Goal: Information Seeking & Learning: Learn about a topic

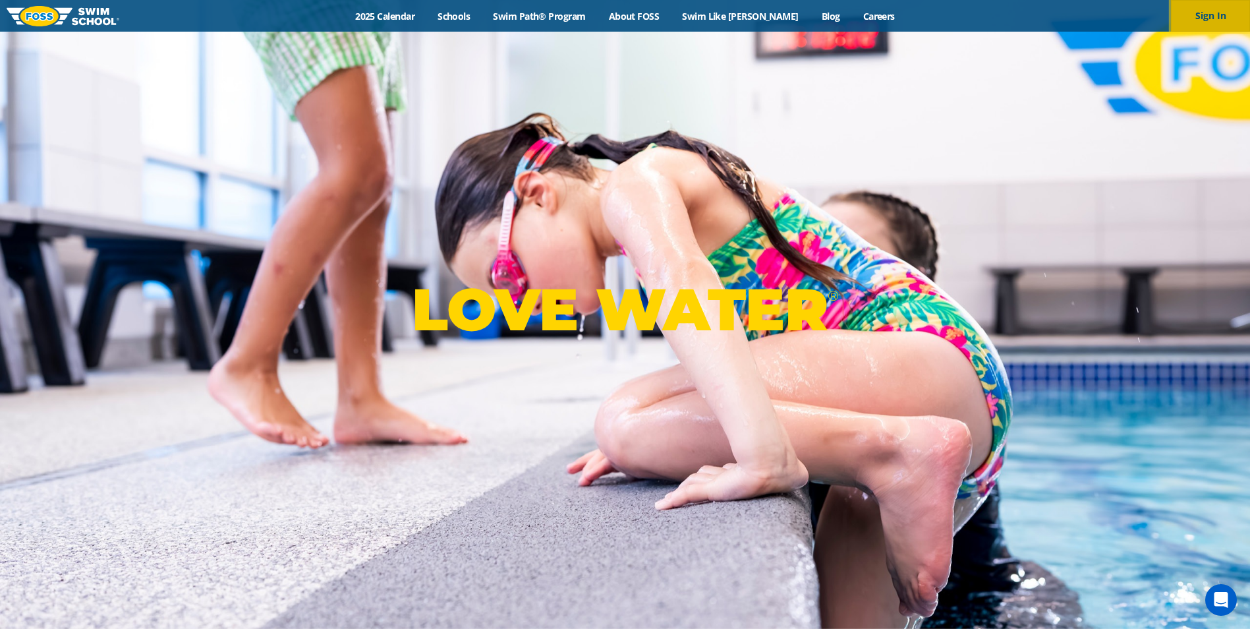
click at [1212, 12] on button "Sign In" at bounding box center [1210, 16] width 79 height 32
drag, startPoint x: 0, startPoint y: 0, endPoint x: 551, endPoint y: 16, distance: 551.7
click at [551, 16] on link "Swim Path® Program" at bounding box center [539, 16] width 115 height 13
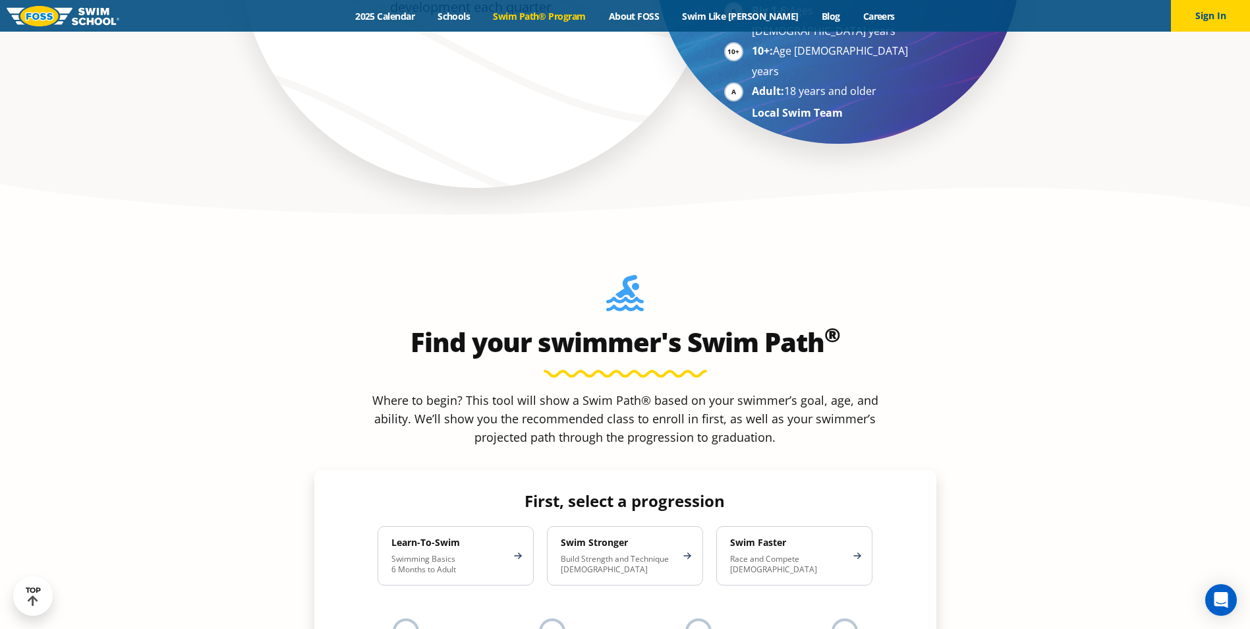
scroll to position [1120, 0]
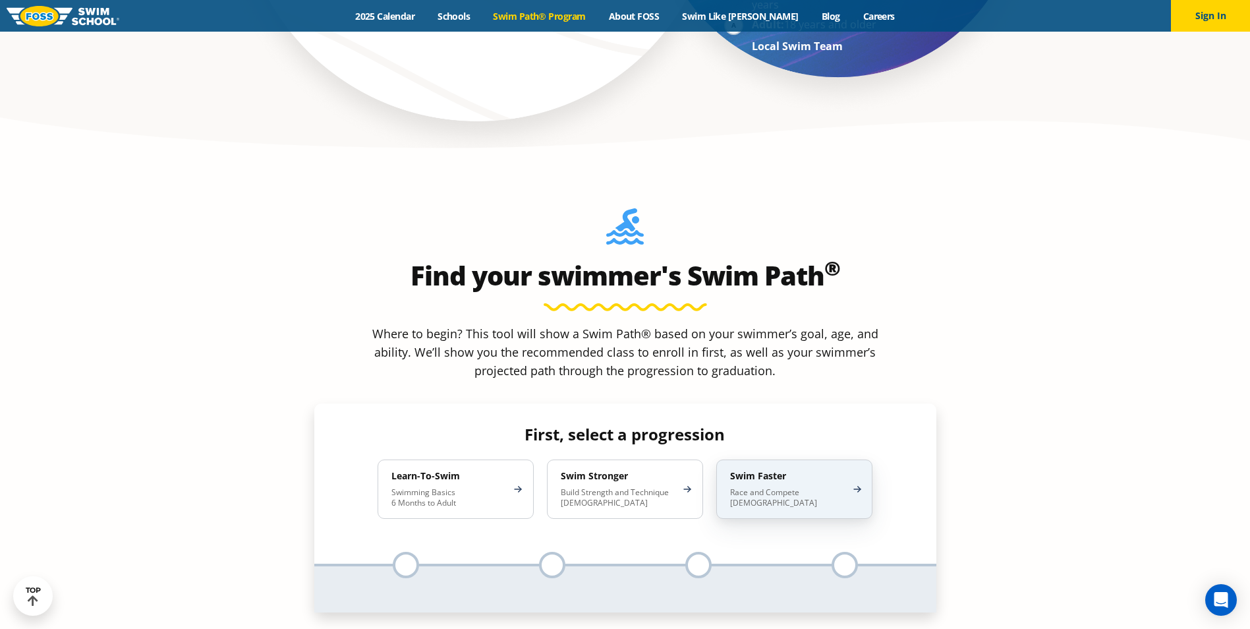
click at [767, 487] on p "Race and Compete [DEMOGRAPHIC_DATA]" at bounding box center [787, 497] width 115 height 21
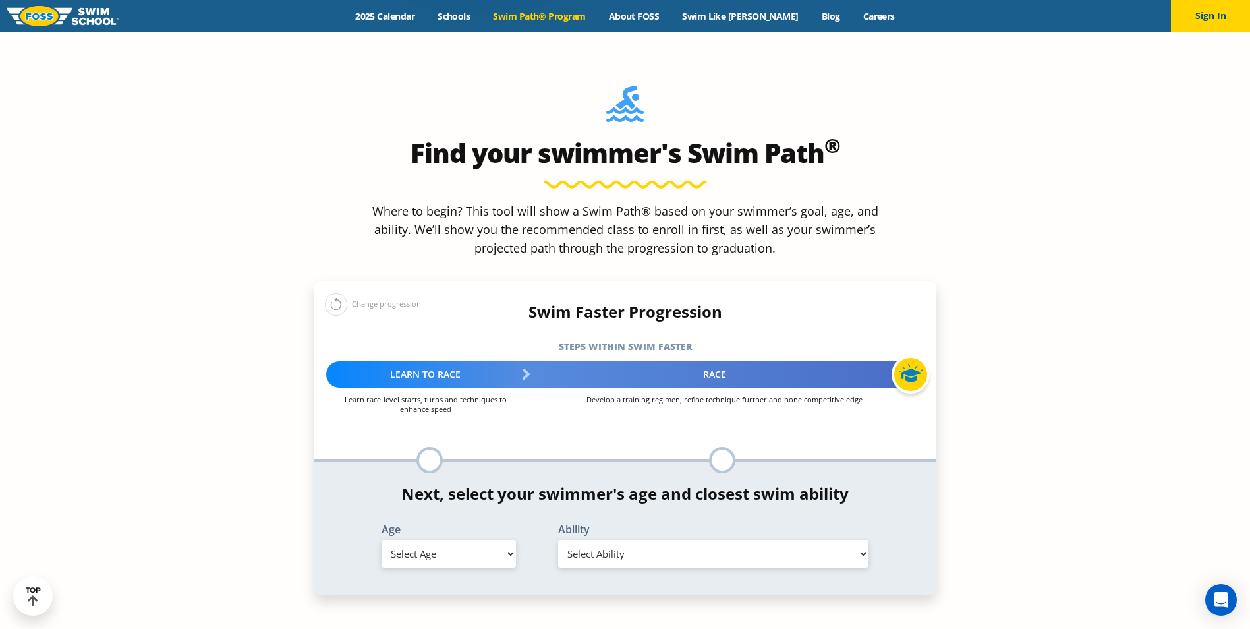
scroll to position [1252, 0]
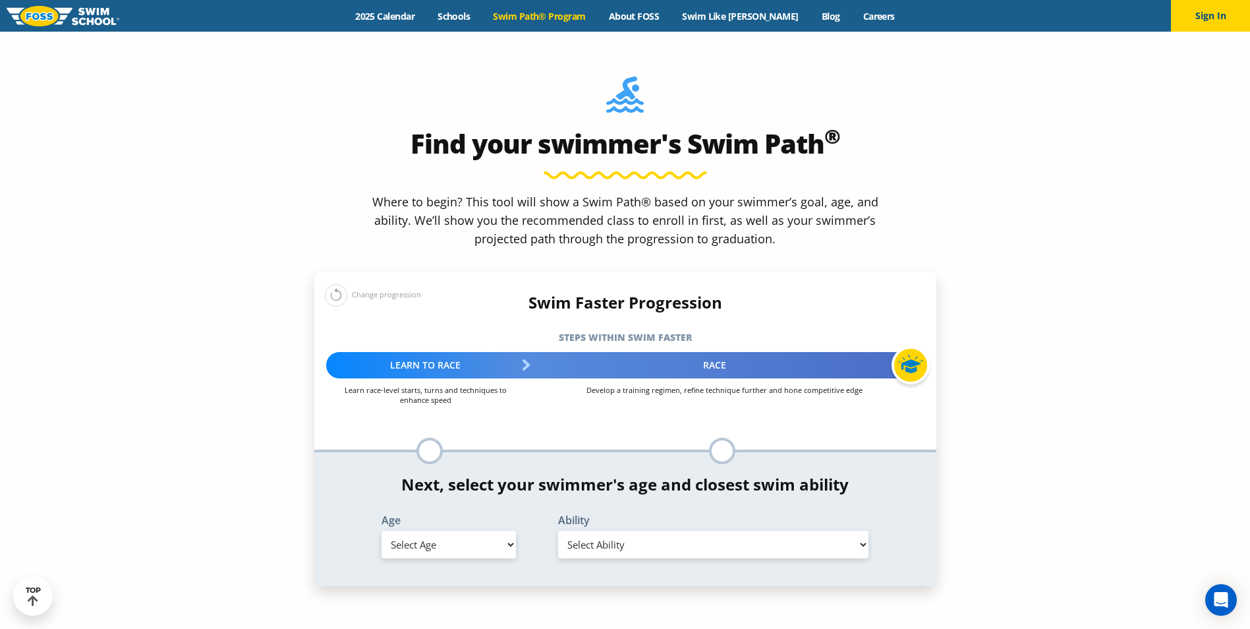
click at [486, 530] on select "Select Age [DEMOGRAPHIC_DATA] months - 1 year 1 year 2 years 3 years 4 years 5 …" at bounding box center [448, 544] width 134 height 28
select select "9-years"
click at [381, 530] on select "Select Age [DEMOGRAPHIC_DATA] months - 1 year 1 year 2 years 3 years 4 years 5 …" at bounding box center [448, 544] width 134 height 28
click at [603, 530] on select "Select Ability First in-water experience When in the water, reliant on a life j…" at bounding box center [713, 544] width 311 height 28
click at [558, 530] on select "Select Ability First in-water experience When in the water, reliant on a life j…" at bounding box center [713, 544] width 311 height 28
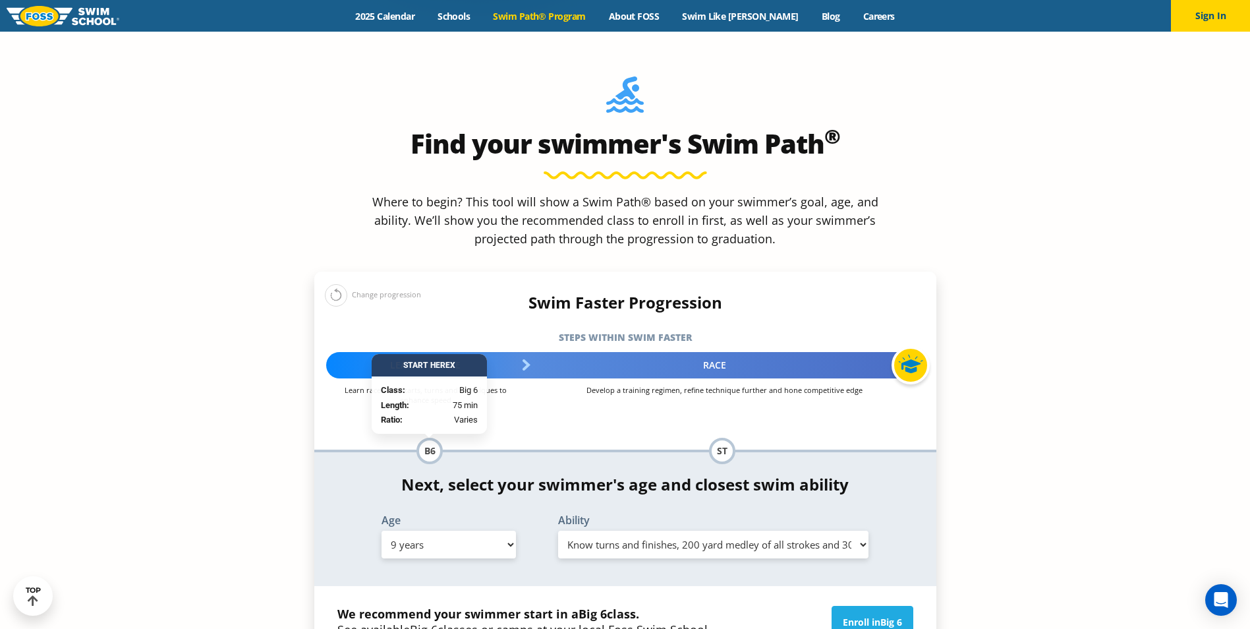
click at [667, 530] on select "Select Ability First in-water experience When in the water, reliant on a life j…" at bounding box center [713, 544] width 311 height 28
select select "9-years-swims-each-stroke-front-crawl-and-backstroke-75-ft-and-breaststroke-but…"
click at [558, 530] on select "Select Ability First in-water experience When in the water, reliant on a life j…" at bounding box center [713, 544] width 311 height 28
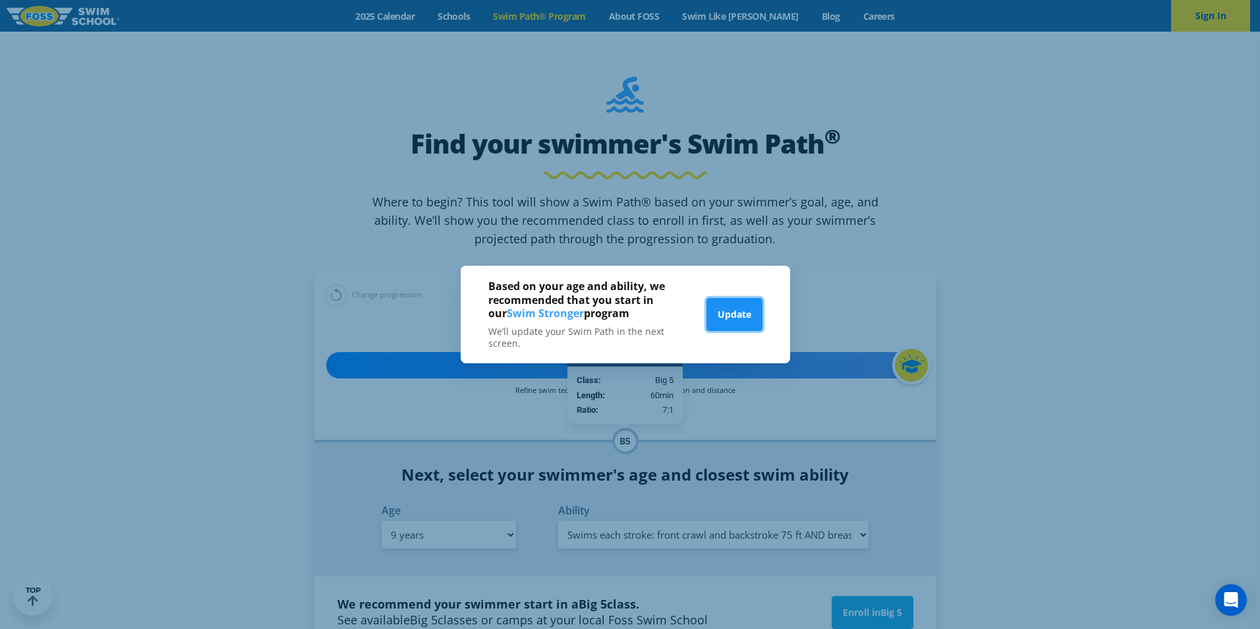
click at [727, 312] on button "Update" at bounding box center [734, 314] width 56 height 33
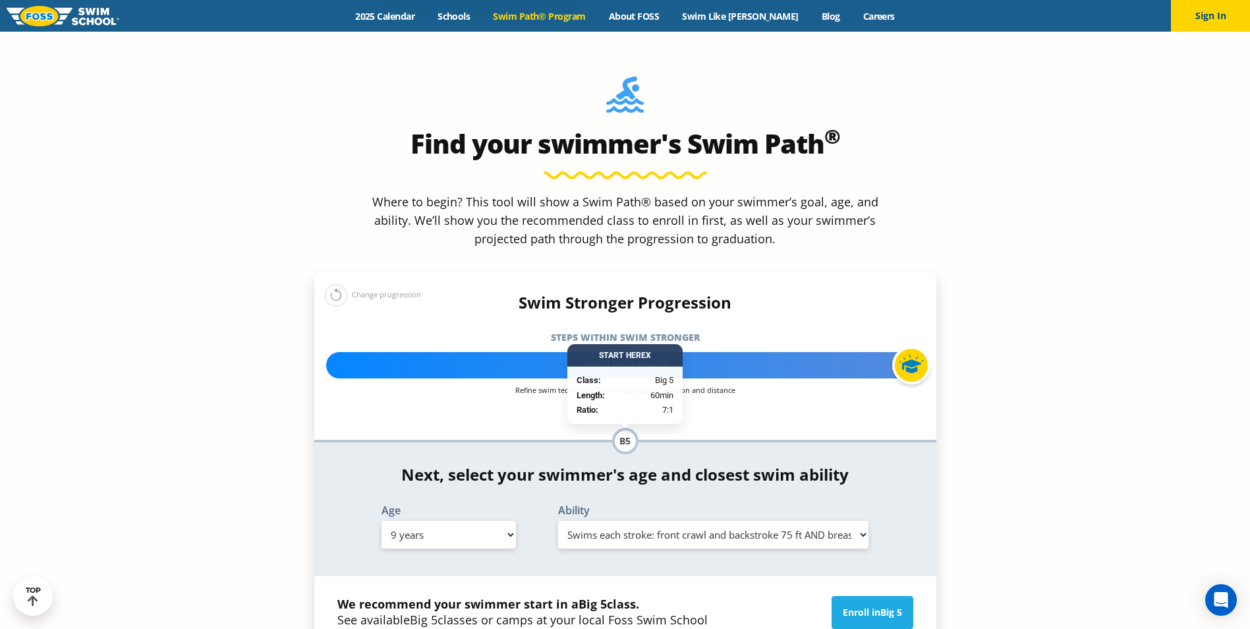
click at [665, 521] on select "Select Ability First in-water experience When in the water, reliant on a life j…" at bounding box center [713, 535] width 311 height 28
click at [466, 521] on select "Select Age [DEMOGRAPHIC_DATA] months - 1 year 1 year 2 years 3 years 4 years 5 …" at bounding box center [448, 535] width 134 height 28
select select "5-years"
click at [381, 521] on select "Select Age [DEMOGRAPHIC_DATA] months - 1 year 1 year 2 years 3 years 4 years 5 …" at bounding box center [448, 535] width 134 height 28
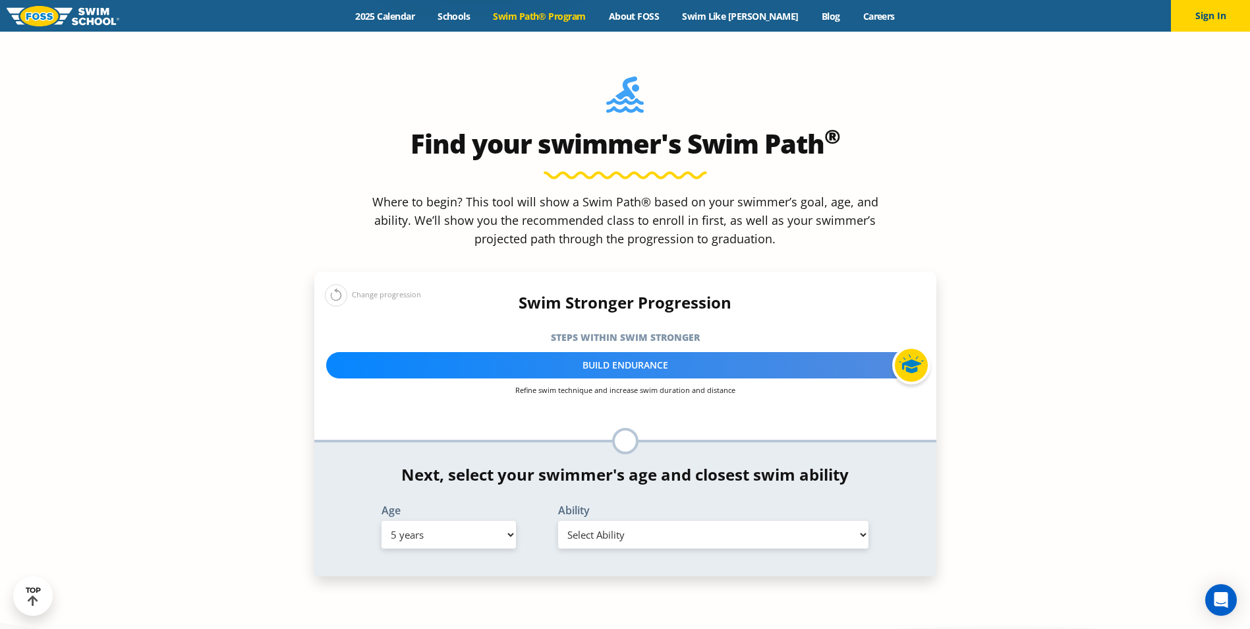
click at [591, 521] on select "Select Ability First in-water experience When in the water, reliant on a life j…" at bounding box center [713, 535] width 311 height 28
click at [558, 521] on select "Select Ability First in-water experience When in the water, reliant on a life j…" at bounding box center [713, 535] width 311 height 28
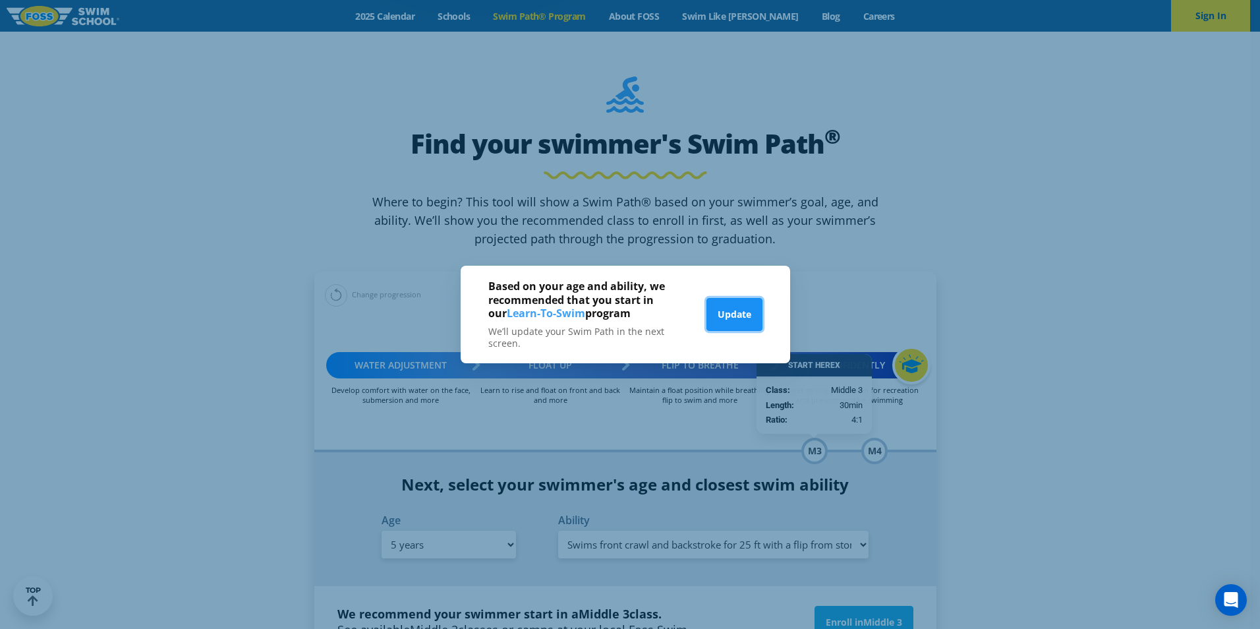
click at [738, 310] on button "Update" at bounding box center [734, 314] width 56 height 33
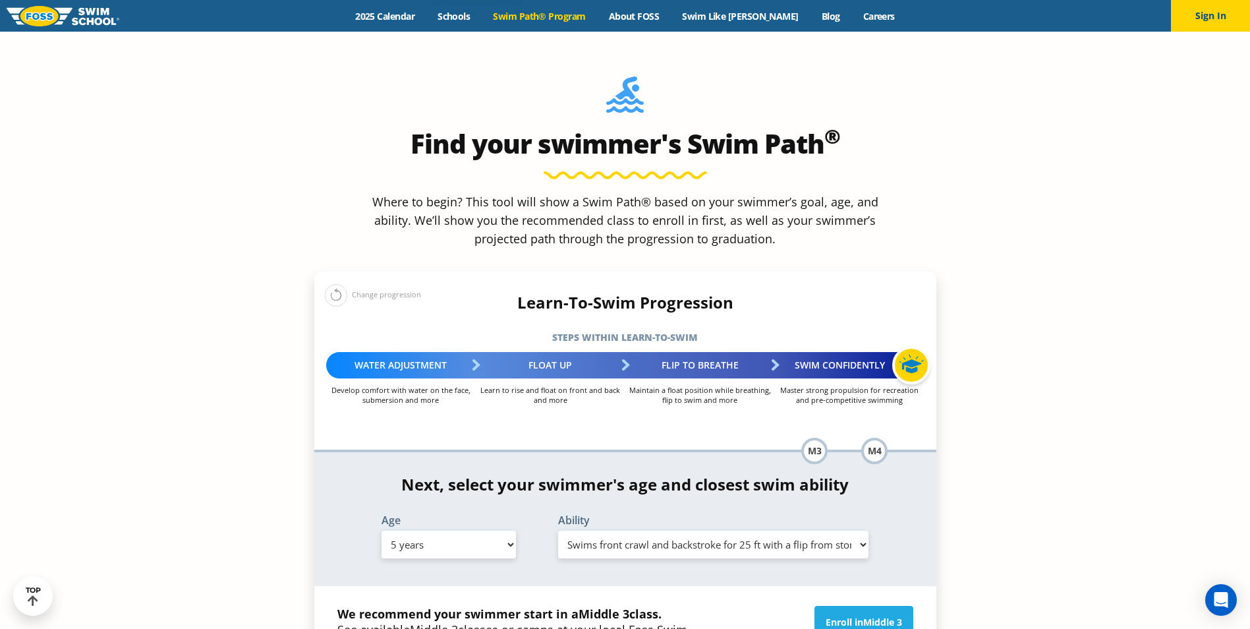
click at [697, 530] on select "Select Ability First in-water experience When in the water, reliant on a life j…" at bounding box center [713, 544] width 311 height 28
click at [558, 530] on select "Select Ability First in-water experience When in the water, reliant on a life j…" at bounding box center [713, 544] width 311 height 28
click at [681, 530] on select "Select Ability First in-water experience When in the water, reliant on a life j…" at bounding box center [713, 544] width 311 height 28
select select "5-years-swims-front-crawl-and-backstroke-for-25-ft-with-a-flip-from-stomach-to-…"
click at [558, 530] on select "Select Ability First in-water experience When in the water, reliant on a life j…" at bounding box center [713, 544] width 311 height 28
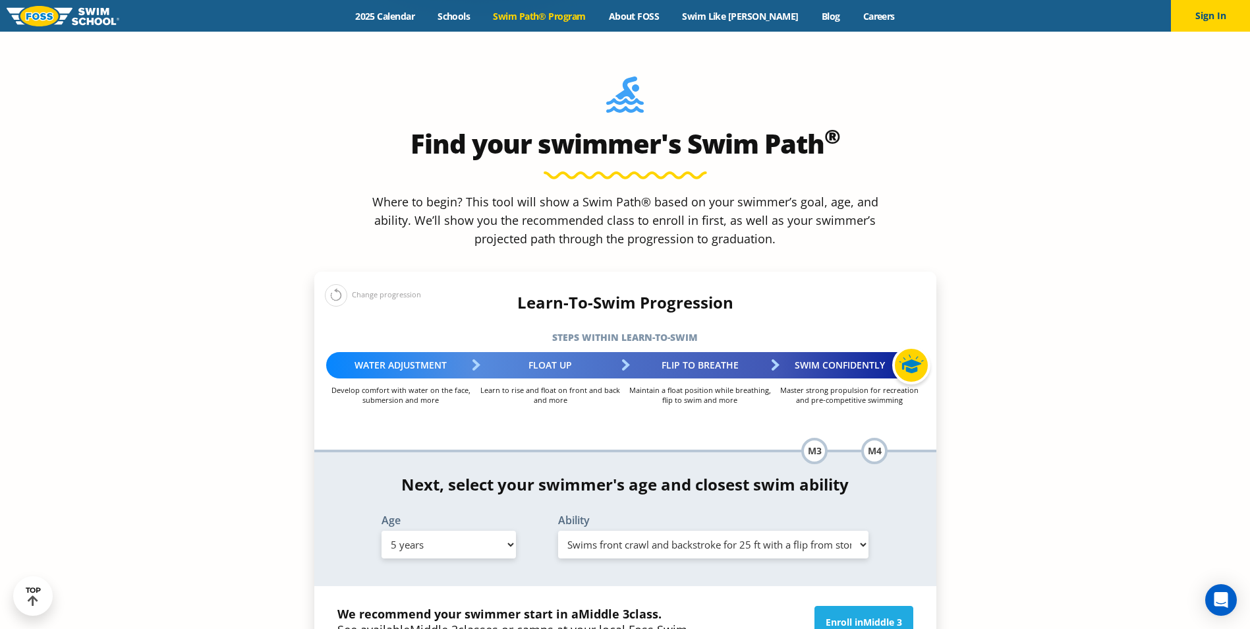
click at [484, 530] on select "Select Age [DEMOGRAPHIC_DATA] months - 1 year 1 year 2 years 3 years 4 years 5 …" at bounding box center [448, 544] width 134 height 28
select select "7-years"
click at [381, 530] on select "Select Age [DEMOGRAPHIC_DATA] months - 1 year 1 year 2 years 3 years 4 years 5 …" at bounding box center [448, 544] width 134 height 28
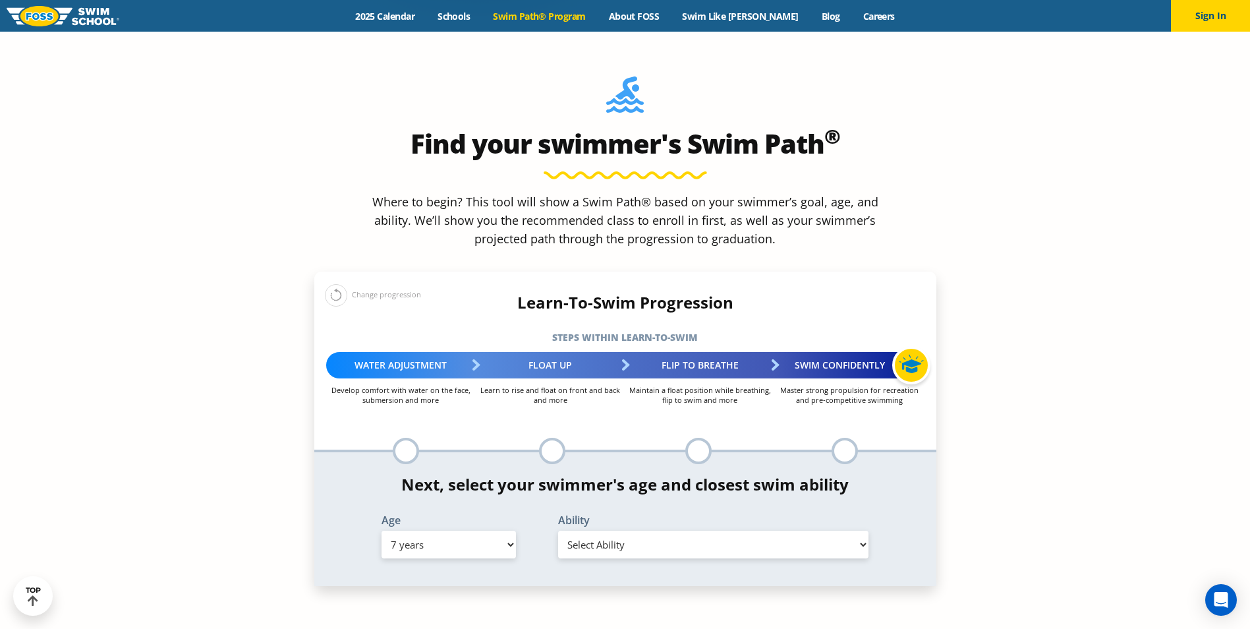
click at [619, 530] on select "Select Ability First in-water experience When in the water, reliant on a life j…" at bounding box center [713, 544] width 311 height 28
select select "7-years-swims-front-crawl-and-backstroke-for-25-ft-with-a-flip-from-stomach-to-…"
click at [558, 530] on select "Select Ability First in-water experience When in the water, reliant on a life j…" at bounding box center [713, 544] width 311 height 28
